Goal: Task Accomplishment & Management: Manage account settings

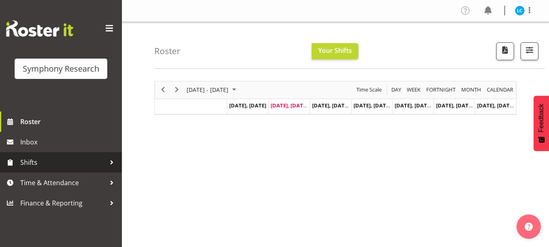
click at [35, 163] on span "Shifts" at bounding box center [62, 162] width 85 height 12
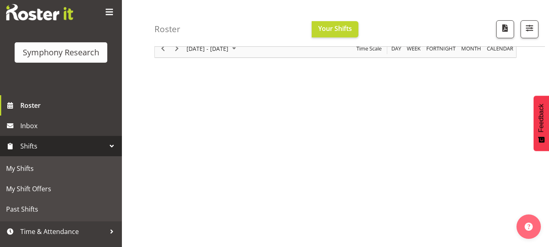
scroll to position [31, 0]
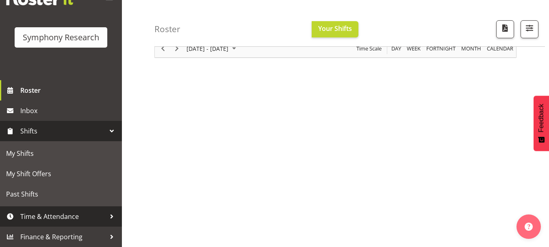
click at [72, 220] on span "Time & Attendance" at bounding box center [62, 216] width 85 height 12
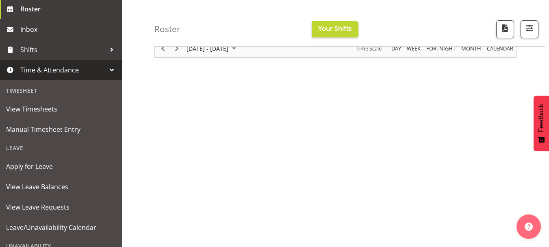
scroll to position [129, 0]
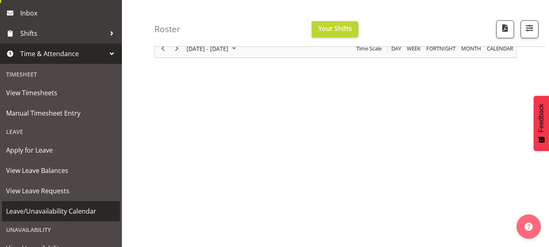
click at [35, 207] on span "Leave/Unavailability Calendar" at bounding box center [61, 211] width 110 height 12
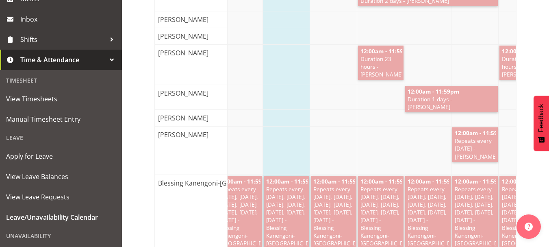
scroll to position [130, 0]
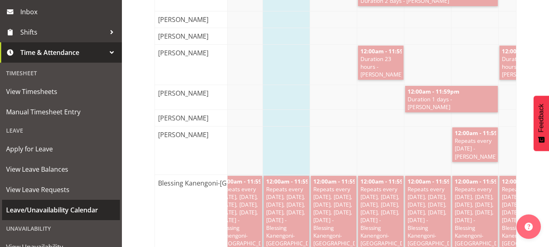
click at [72, 210] on span "Leave/Unavailability Calendar" at bounding box center [61, 210] width 110 height 12
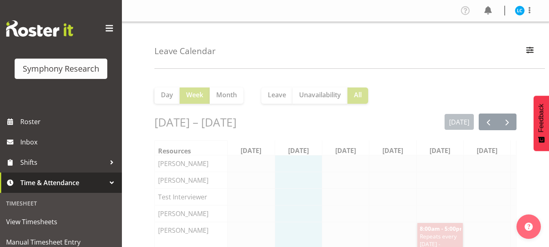
scroll to position [0, 12]
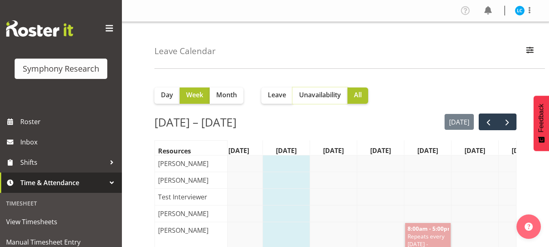
click at [324, 97] on span "Unavailability" at bounding box center [320, 95] width 42 height 10
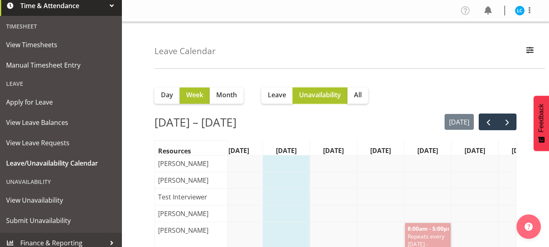
scroll to position [183, 0]
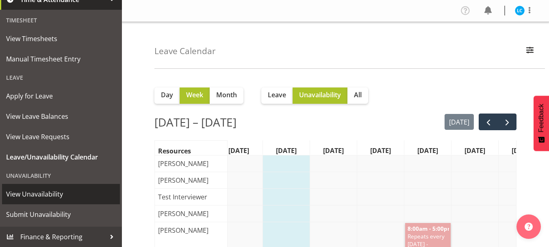
click at [49, 192] on span "View Unavailability" at bounding box center [61, 194] width 110 height 12
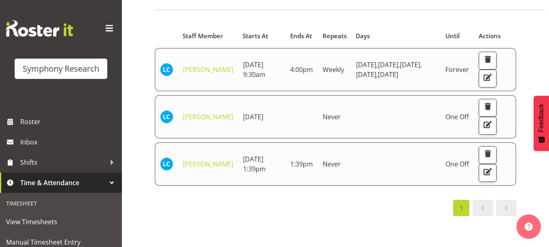
scroll to position [59, 0]
click at [327, 233] on div "Starts At Staff Member Starts At Ends At Repeats Days Until Actions [PERSON_NAM…" at bounding box center [351, 178] width 395 height 325
click at [490, 176] on span "button" at bounding box center [488, 171] width 11 height 11
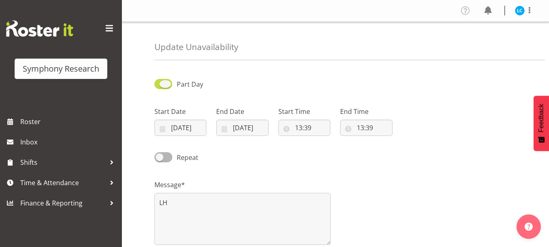
click at [167, 88] on span at bounding box center [163, 84] width 18 height 10
click at [160, 87] on input "Part Day" at bounding box center [156, 83] width 5 height 5
checkbox input "false"
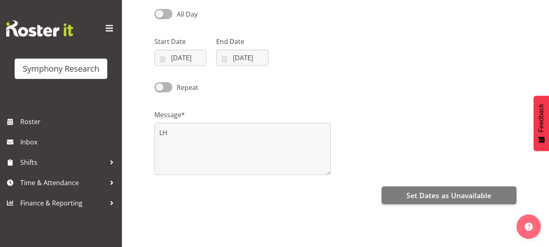
scroll to position [81, 0]
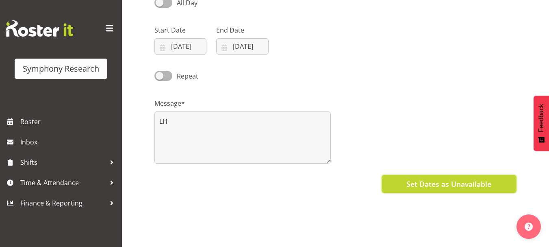
click at [472, 186] on span "Set Dates as Unavailable" at bounding box center [448, 183] width 85 height 11
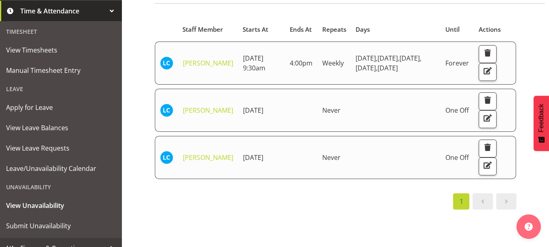
scroll to position [183, 0]
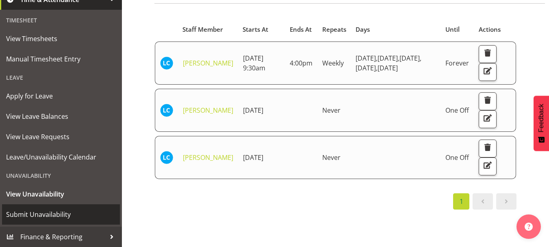
click at [28, 213] on span "Submit Unavailability" at bounding box center [61, 214] width 110 height 12
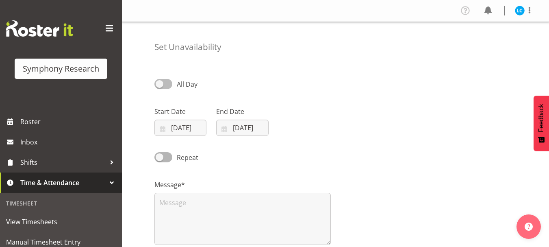
click at [159, 85] on span at bounding box center [163, 84] width 18 height 10
click at [159, 85] on input "All Day" at bounding box center [156, 83] width 5 height 5
checkbox input "true"
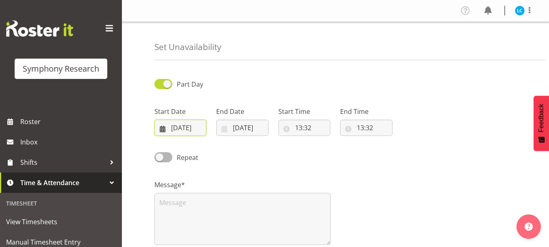
click at [173, 127] on input "[DATE]" at bounding box center [180, 128] width 52 height 16
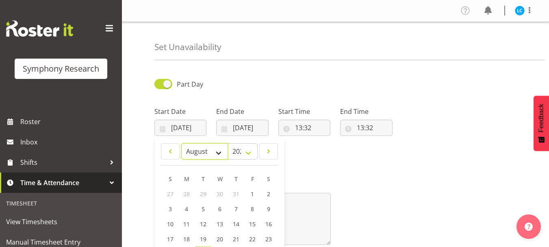
click at [220, 153] on select "January February March April May June July August September October November De…" at bounding box center [204, 151] width 47 height 16
select select "8"
click at [181, 143] on select "January February March April May June July August September October November De…" at bounding box center [204, 151] width 47 height 16
click at [251, 194] on span "5" at bounding box center [251, 194] width 3 height 8
type input "05/09/2025"
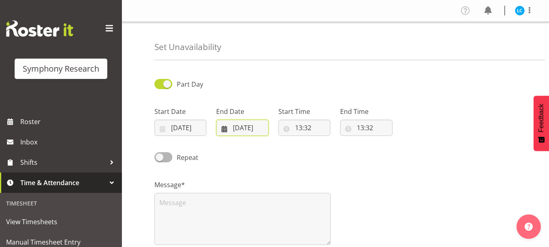
click at [241, 128] on input "26/08/2025" at bounding box center [242, 128] width 52 height 16
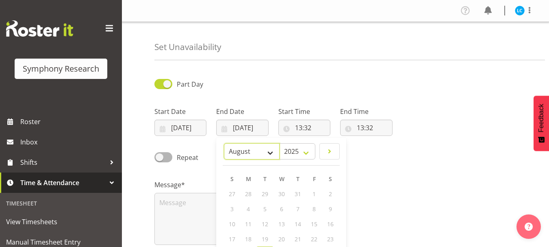
click at [269, 150] on select "January February March April May June July August September October November De…" at bounding box center [252, 151] width 56 height 16
select select "8"
click at [224, 143] on select "January February March April May June July August September October November De…" at bounding box center [252, 151] width 56 height 16
click at [313, 194] on span "5" at bounding box center [313, 194] width 3 height 8
type input "05/09/2025"
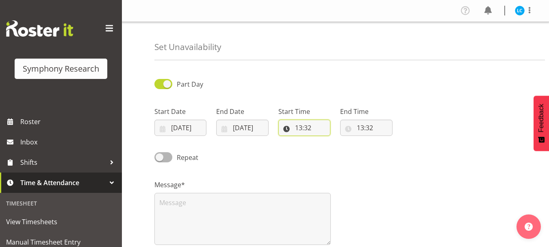
click at [301, 128] on input "13:32" at bounding box center [304, 128] width 52 height 16
click at [332, 149] on select "00 01 02 03 04 05 06 07 08 09 10 11 12 13 14 15 16 17 18 19 20 21 22 23" at bounding box center [334, 149] width 18 height 16
select select "15"
click at [325, 141] on select "00 01 02 03 04 05 06 07 08 09 10 11 12 13 14 15 16 17 18 19 20 21 22 23" at bounding box center [334, 149] width 18 height 16
type input "15:32"
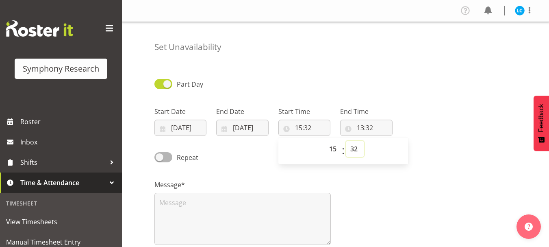
click at [356, 146] on select "00 01 02 03 04 05 06 07 08 09 10 11 12 13 14 15 16 17 18 19 20 21 22 23 24 25 2…" at bounding box center [355, 149] width 18 height 16
select select "0"
click at [346, 141] on select "00 01 02 03 04 05 06 07 08 09 10 11 12 13 14 15 16 17 18 19 20 21 22 23 24 25 2…" at bounding box center [355, 149] width 18 height 16
type input "15:00"
click at [377, 202] on div "Message*" at bounding box center [336, 208] width 372 height 81
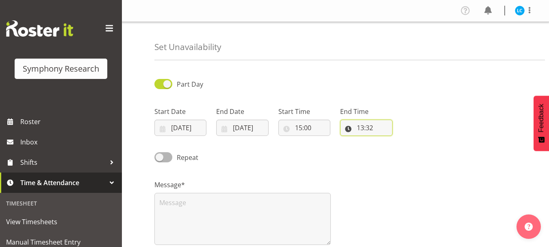
click at [364, 132] on input "13:32" at bounding box center [366, 128] width 52 height 16
click at [394, 148] on select "00 01 02 03 04 05 06 07 08 09 10 11 12 13 14 15 16 17 18 19 20 21 22 23" at bounding box center [396, 149] width 18 height 16
select select "21"
click at [387, 141] on select "00 01 02 03 04 05 06 07 08 09 10 11 12 13 14 15 16 17 18 19 20 21 22 23" at bounding box center [396, 149] width 18 height 16
type input "21:32"
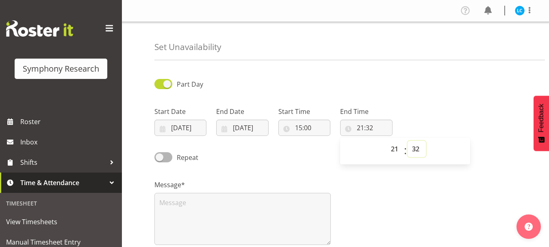
click at [414, 149] on select "00 01 02 03 04 05 06 07 08 09 10 11 12 13 14 15 16 17 18 19 20 21 22 23 24 25 2…" at bounding box center [417, 149] width 18 height 16
select select "0"
click at [408, 141] on select "00 01 02 03 04 05 06 07 08 09 10 11 12 13 14 15 16 17 18 19 20 21 22 23 24 25 2…" at bounding box center [417, 149] width 18 height 16
type input "21:00"
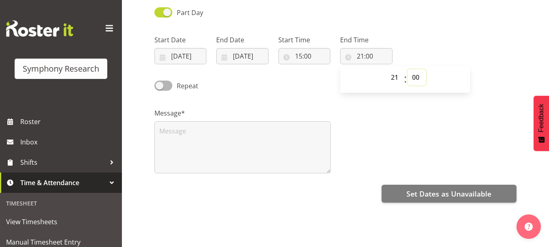
scroll to position [122, 0]
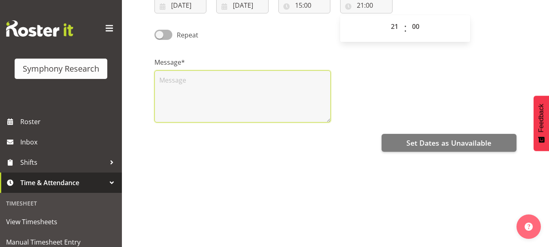
click at [168, 80] on textarea at bounding box center [242, 96] width 176 height 52
type textarea "l"
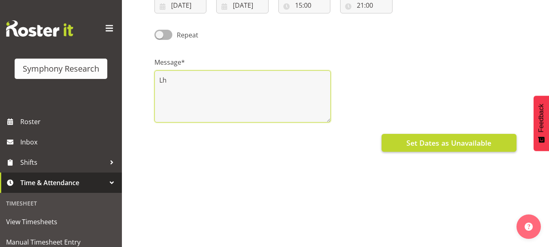
type textarea "Lh"
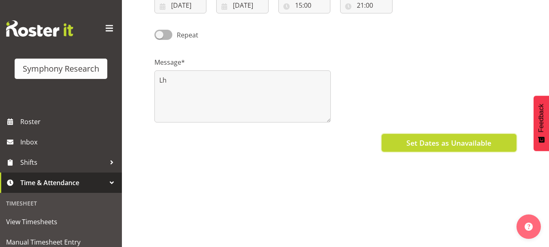
click at [406, 141] on button "Set Dates as Unavailable" at bounding box center [449, 143] width 135 height 18
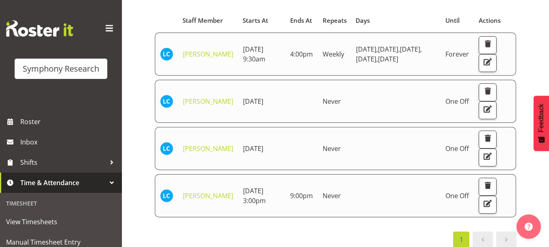
scroll to position [76, 0]
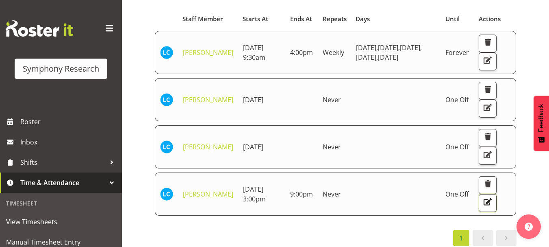
click at [497, 212] on button "button" at bounding box center [488, 203] width 18 height 18
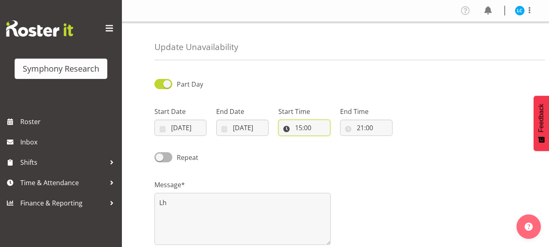
click at [302, 127] on input "15:00" at bounding box center [304, 128] width 52 height 16
click at [334, 147] on select "00 01 02 03 04 05 06 07 08 09 10 11 12 13 14 15 16 17 18 19 20 21 22 23" at bounding box center [334, 149] width 18 height 16
click at [325, 141] on select "00 01 02 03 04 05 06 07 08 09 10 11 12 13 14 15 16 17 18 19 20 21 22 23" at bounding box center [334, 149] width 18 height 16
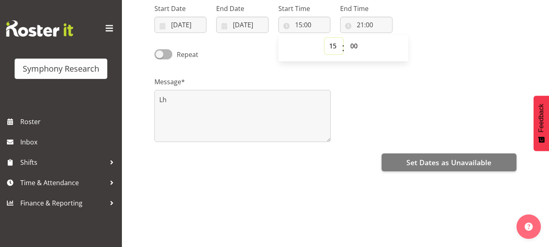
scroll to position [109, 0]
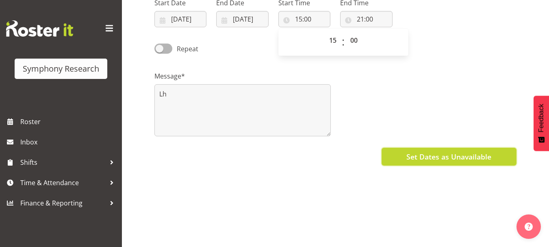
click at [421, 152] on span "Set Dates as Unavailable" at bounding box center [448, 156] width 85 height 11
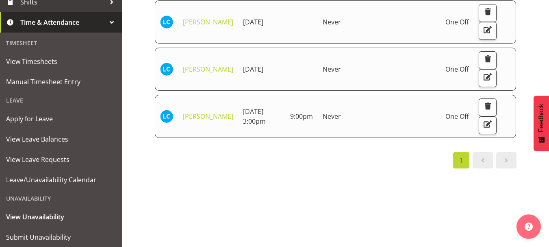
scroll to position [183, 0]
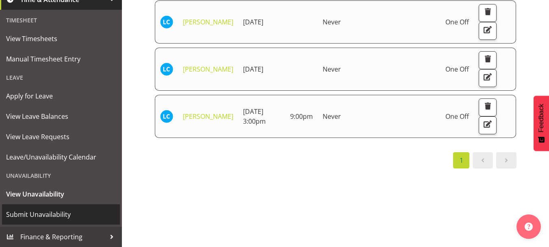
click at [71, 213] on span "Submit Unavailability" at bounding box center [61, 214] width 110 height 12
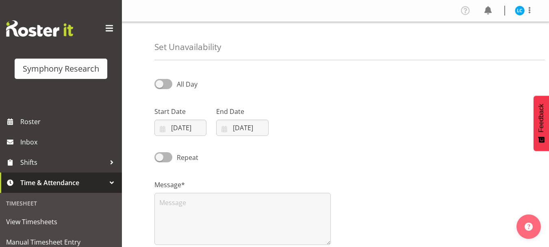
select select "7"
select select "2025"
click at [159, 83] on span at bounding box center [163, 84] width 18 height 10
click at [159, 83] on input "All Day" at bounding box center [156, 83] width 5 height 5
checkbox input "true"
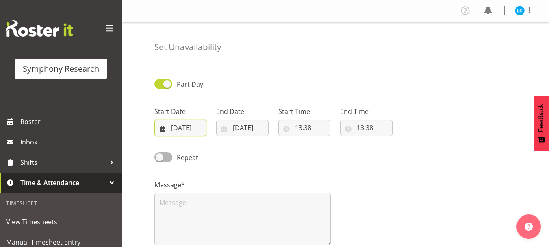
click at [174, 128] on input "[DATE]" at bounding box center [180, 128] width 52 height 16
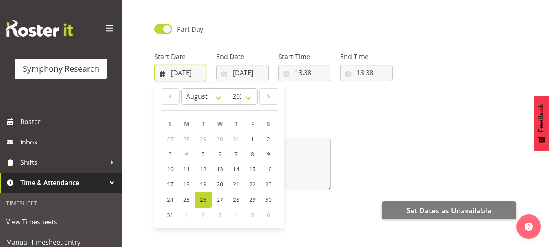
scroll to position [61, 0]
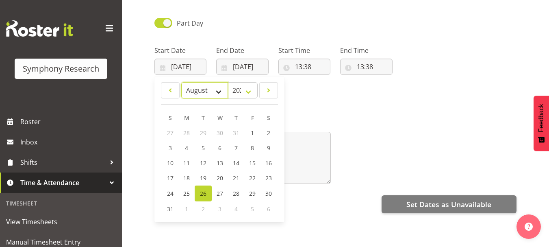
click at [215, 96] on select "January February March April May June July August September October November De…" at bounding box center [204, 90] width 47 height 16
select select "8"
click at [181, 82] on select "January February March April May June July August September October November De…" at bounding box center [204, 90] width 47 height 16
click at [268, 133] on span "6" at bounding box center [268, 133] width 3 height 8
type input "[DATE]"
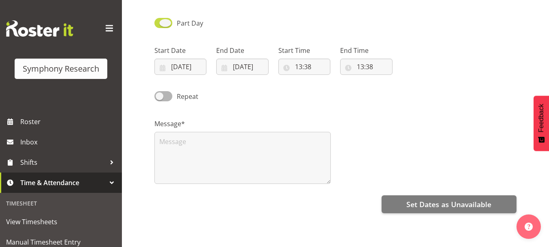
click at [168, 26] on span at bounding box center [163, 23] width 18 height 10
click at [160, 26] on input "Part Day" at bounding box center [156, 22] width 5 height 5
checkbox input "false"
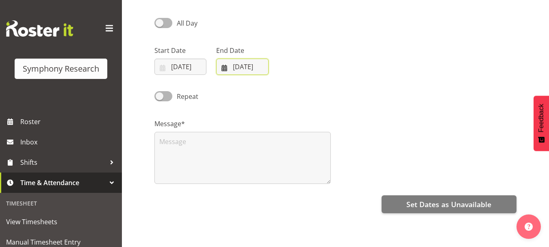
click at [241, 69] on input "[DATE]" at bounding box center [242, 67] width 52 height 16
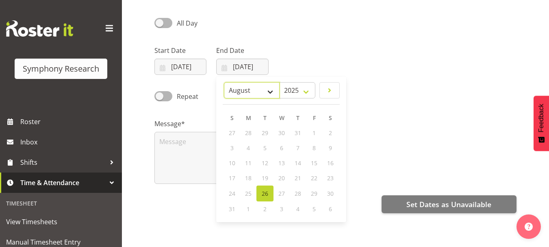
click at [269, 87] on select "January February March April May June July August September October November De…" at bounding box center [252, 90] width 56 height 16
select select "8"
click at [224, 82] on select "January February March April May June July August September October November De…" at bounding box center [252, 90] width 56 height 16
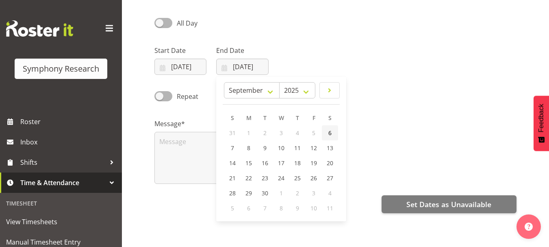
click at [328, 134] on link "6" at bounding box center [330, 132] width 16 height 15
type input "06/09/2025"
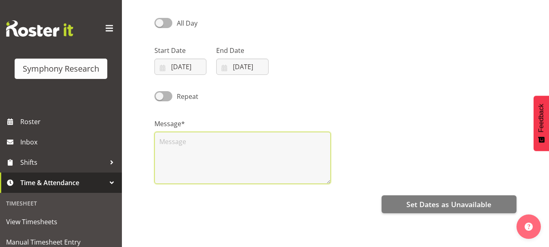
click at [189, 148] on textarea at bounding box center [242, 158] width 176 height 52
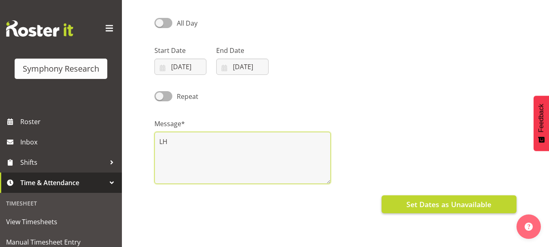
type textarea "LH"
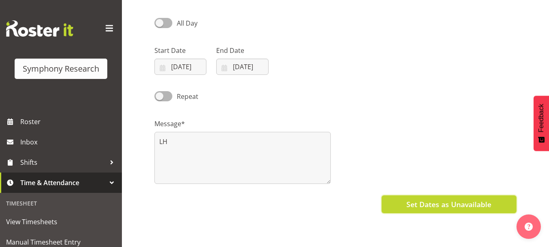
click at [419, 202] on span "Set Dates as Unavailable" at bounding box center [448, 204] width 85 height 11
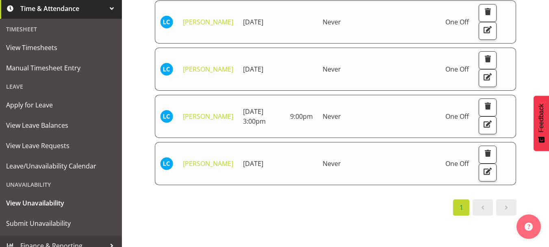
scroll to position [183, 0]
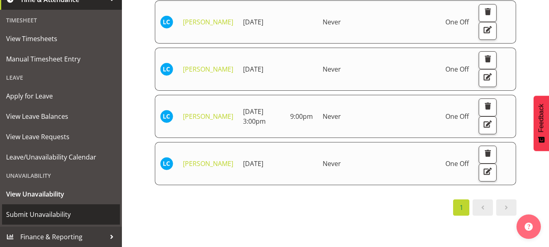
click at [46, 217] on span "Submit Unavailability" at bounding box center [61, 214] width 110 height 12
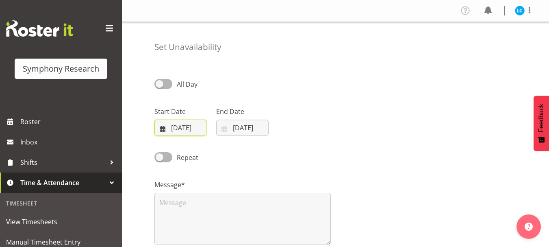
click at [176, 128] on input "[DATE]" at bounding box center [180, 128] width 52 height 16
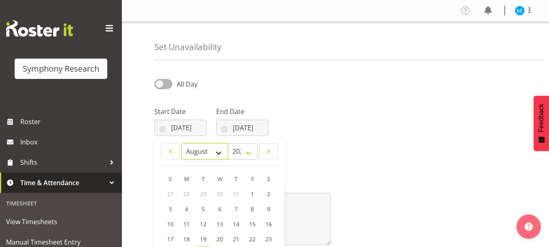
click at [220, 152] on select "January February March April May June July August September October November De…" at bounding box center [204, 151] width 47 height 16
select select "8"
click at [181, 143] on select "January February March April May June July August September October November De…" at bounding box center [204, 151] width 47 height 16
click at [217, 192] on link "3" at bounding box center [219, 193] width 16 height 15
type input "03/09/2025"
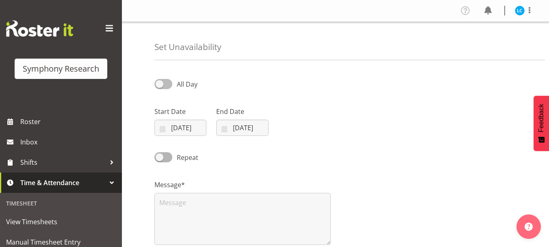
click at [160, 85] on span at bounding box center [163, 84] width 18 height 10
click at [160, 85] on input "All Day" at bounding box center [156, 83] width 5 height 5
checkbox input "true"
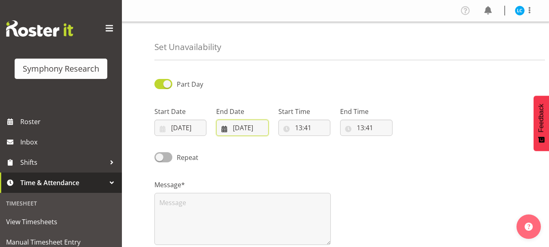
click at [240, 129] on input "26/08/2025" at bounding box center [242, 128] width 52 height 16
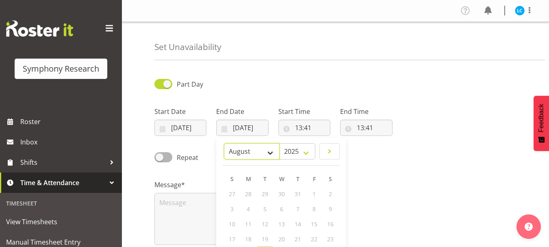
click at [271, 154] on select "January February March April May June July August September October November De…" at bounding box center [252, 151] width 56 height 16
click at [243, 143] on select "January February March April May June July August September October November De…" at bounding box center [252, 151] width 56 height 16
select select "8"
click at [282, 193] on span "3" at bounding box center [281, 194] width 3 height 8
type input "03/09/2025"
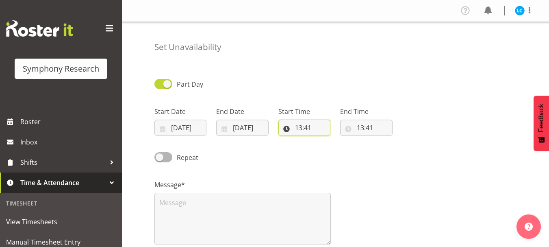
click at [298, 130] on input "13:41" at bounding box center [304, 128] width 52 height 16
click at [333, 152] on select "00 01 02 03 04 05 06 07 08 09 10 11 12 13 14 15 16 17 18 19 20 21 22 23" at bounding box center [334, 149] width 18 height 16
select select "9"
click at [325, 141] on select "00 01 02 03 04 05 06 07 08 09 10 11 12 13 14 15 16 17 18 19 20 21 22 23" at bounding box center [334, 149] width 18 height 16
type input "09:41"
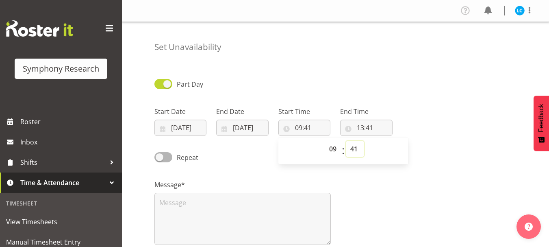
click at [353, 147] on select "00 01 02 03 04 05 06 07 08 09 10 11 12 13 14 15 16 17 18 19 20 21 22 23 24 25 2…" at bounding box center [355, 149] width 18 height 16
select select "0"
click at [346, 141] on select "00 01 02 03 04 05 06 07 08 09 10 11 12 13 14 15 16 17 18 19 20 21 22 23 24 25 2…" at bounding box center [355, 149] width 18 height 16
type input "09:00"
click at [363, 128] on input "13:41" at bounding box center [366, 128] width 52 height 16
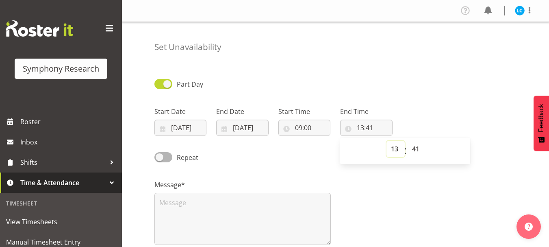
click at [396, 149] on select "00 01 02 03 04 05 06 07 08 09 10 11 12 13 14 15 16 17 18 19 20 21 22 23" at bounding box center [396, 149] width 18 height 16
select select "18"
click at [387, 141] on select "00 01 02 03 04 05 06 07 08 09 10 11 12 13 14 15 16 17 18 19 20 21 22 23" at bounding box center [396, 149] width 18 height 16
type input "18:41"
click at [416, 146] on select "00 01 02 03 04 05 06 07 08 09 10 11 12 13 14 15 16 17 18 19 20 21 22 23 24 25 2…" at bounding box center [417, 149] width 18 height 16
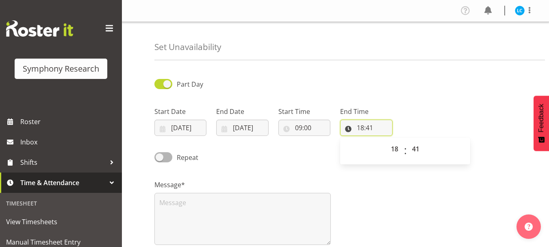
click at [365, 127] on input "18:41" at bounding box center [366, 128] width 52 height 16
click at [397, 151] on select "00 01 02 03 04 05 06 07 08 09 10 11 12 13 14 15 16 17 18 19 20 21 22 23" at bounding box center [396, 149] width 18 height 16
select select "17"
click at [387, 141] on select "00 01 02 03 04 05 06 07 08 09 10 11 12 13 14 15 16 17 18 19 20 21 22 23" at bounding box center [396, 149] width 18 height 16
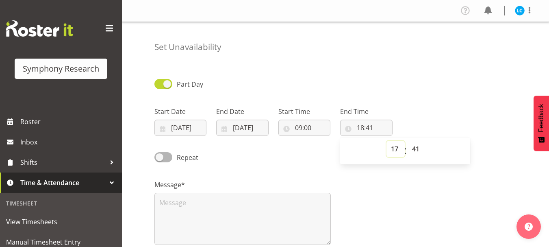
type input "17:41"
click at [371, 126] on input "17:41" at bounding box center [366, 128] width 52 height 16
click at [416, 152] on select "00 01 02 03 04 05 06 07 08 09 10 11 12 13 14 15 16 17 18 19 20 21 22 23 24 25 2…" at bounding box center [417, 149] width 18 height 16
select select "30"
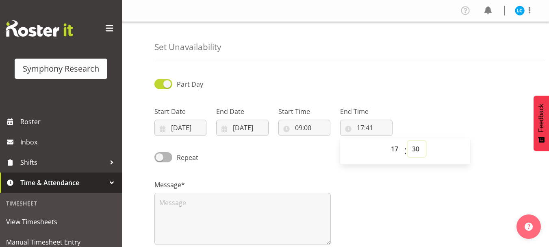
click at [408, 141] on select "00 01 02 03 04 05 06 07 08 09 10 11 12 13 14 15 16 17 18 19 20 21 22 23 24 25 2…" at bounding box center [417, 149] width 18 height 16
type input "17:30"
click at [387, 217] on div "Message*" at bounding box center [336, 208] width 372 height 81
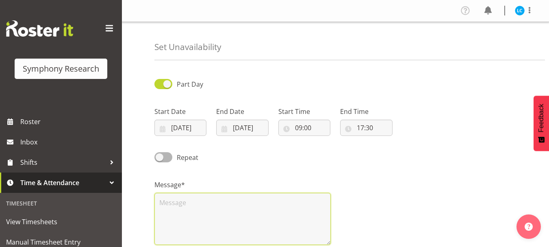
click at [303, 212] on textarea at bounding box center [242, 219] width 176 height 52
type textarea "l"
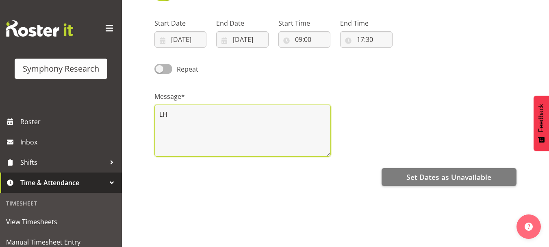
scroll to position [126, 0]
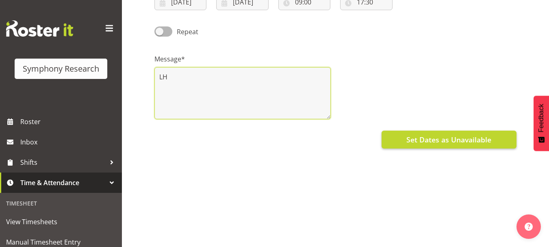
type textarea "LH"
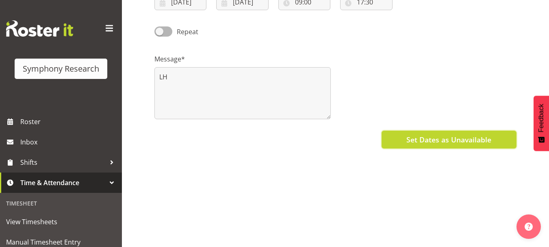
click at [449, 139] on span "Set Dates as Unavailable" at bounding box center [448, 139] width 85 height 11
